Goal: Task Accomplishment & Management: Use online tool/utility

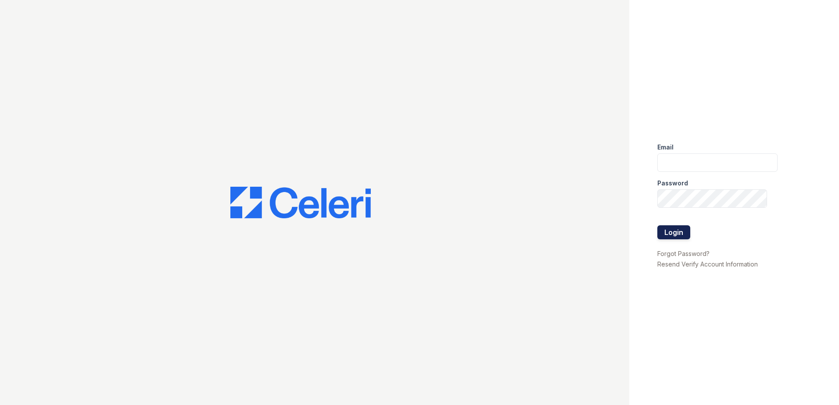
type input "[EMAIL_ADDRESS][DOMAIN_NAME]"
click at [680, 235] on button "Login" at bounding box center [673, 232] width 33 height 14
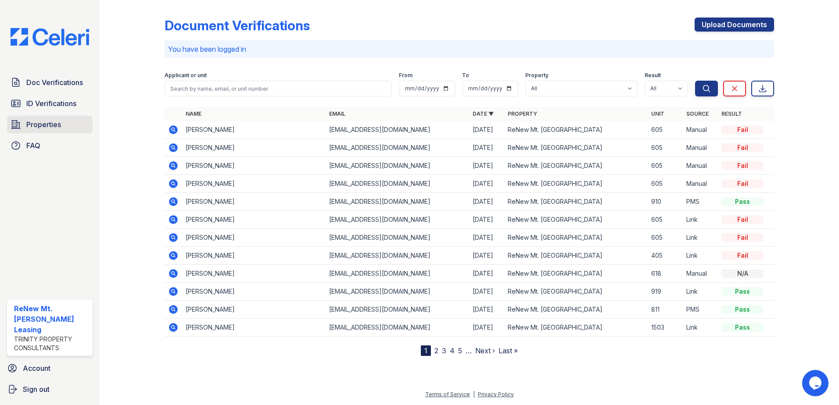
click at [61, 129] on link "Properties" at bounding box center [50, 125] width 86 height 18
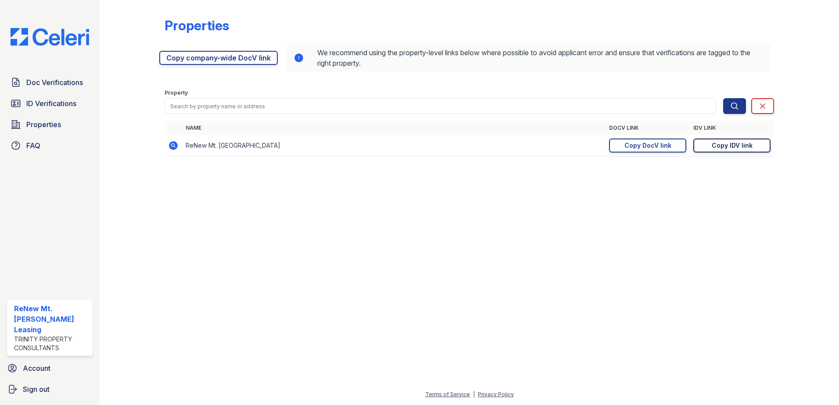
click at [738, 145] on div "Copy IDV link" at bounding box center [731, 145] width 41 height 9
click at [41, 105] on span "ID Verifications" at bounding box center [51, 103] width 50 height 11
